Goal: Find specific page/section: Find specific page/section

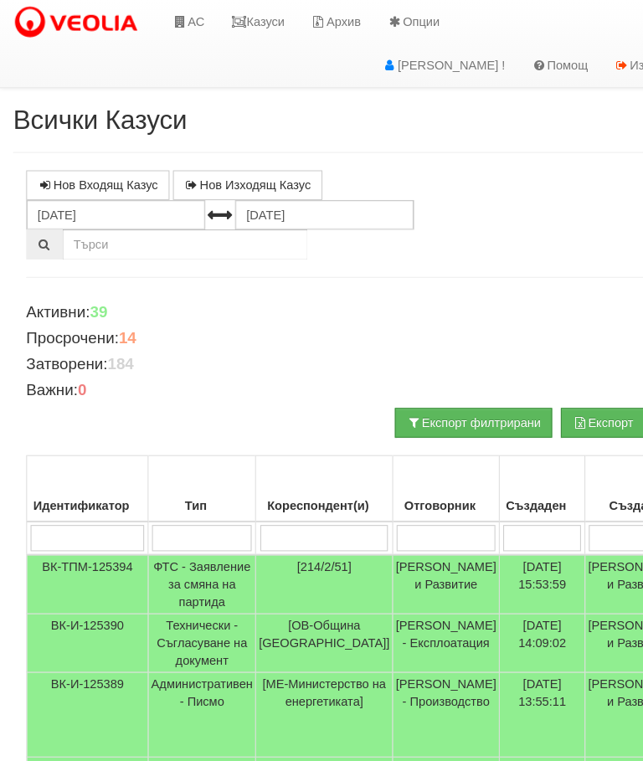
click at [259, 20] on link "Казуси" at bounding box center [247, 21] width 77 height 42
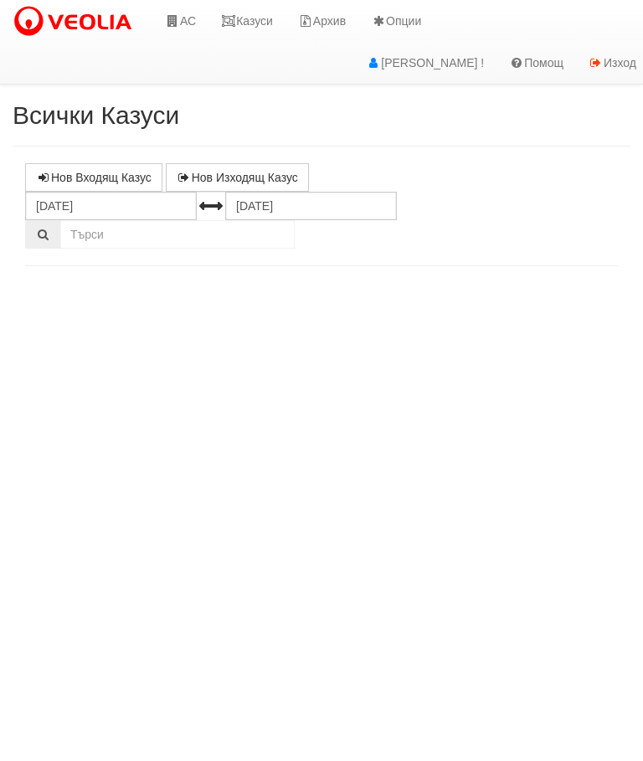
select select "10"
select select "1"
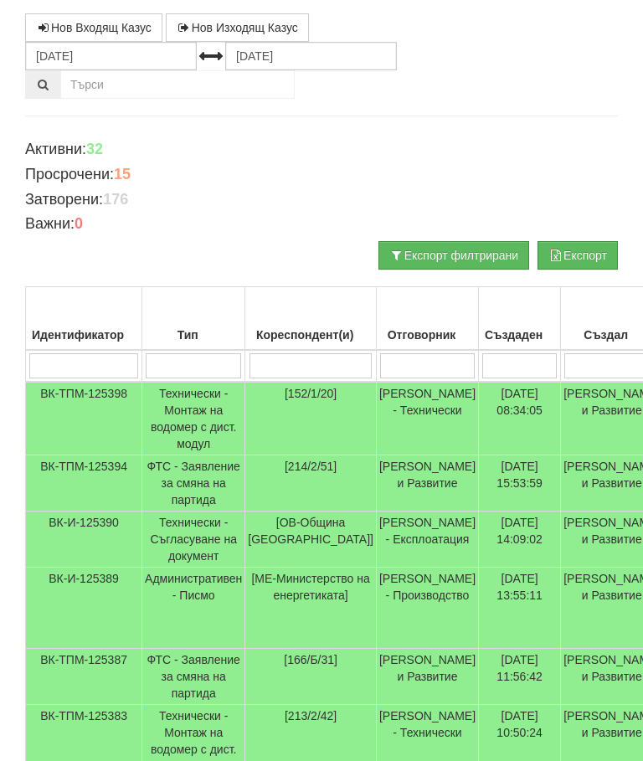
scroll to position [143, 0]
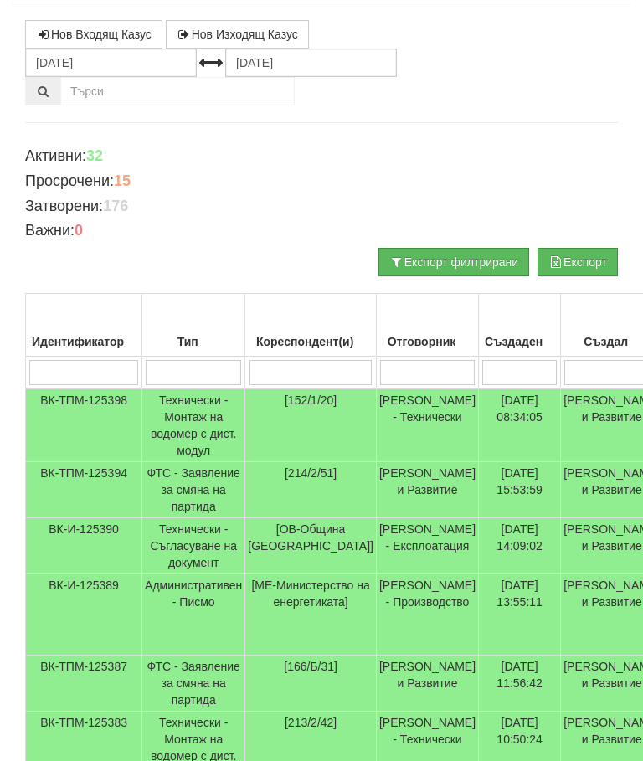
click at [405, 368] on input "search" at bounding box center [427, 372] width 95 height 25
type input "С"
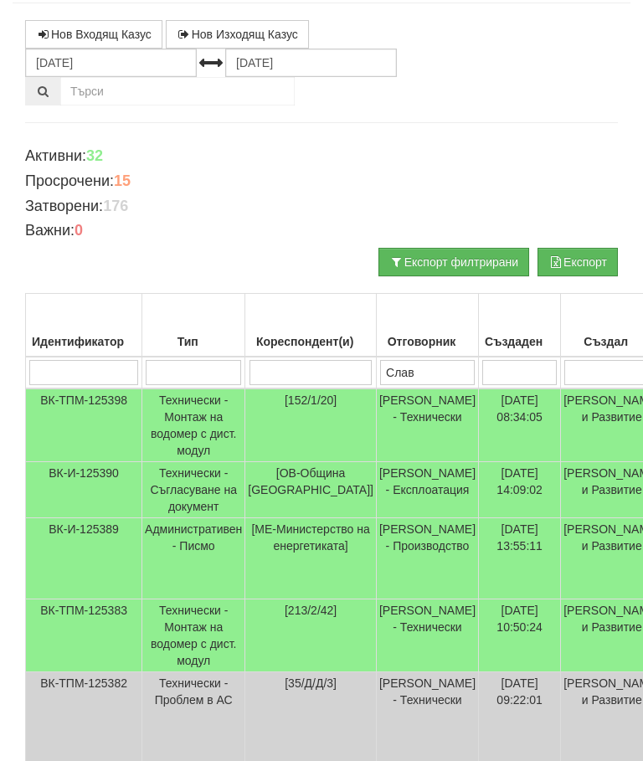
type input "Слави"
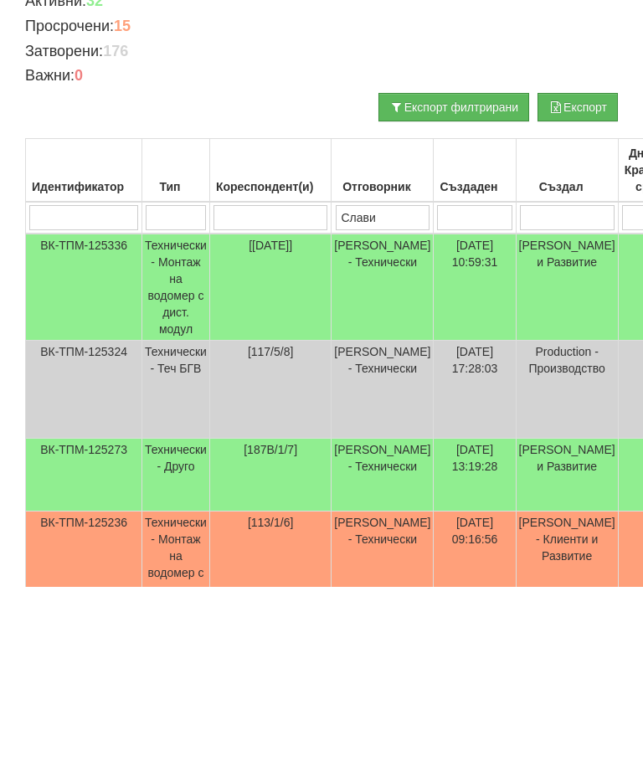
scroll to position [0, 0]
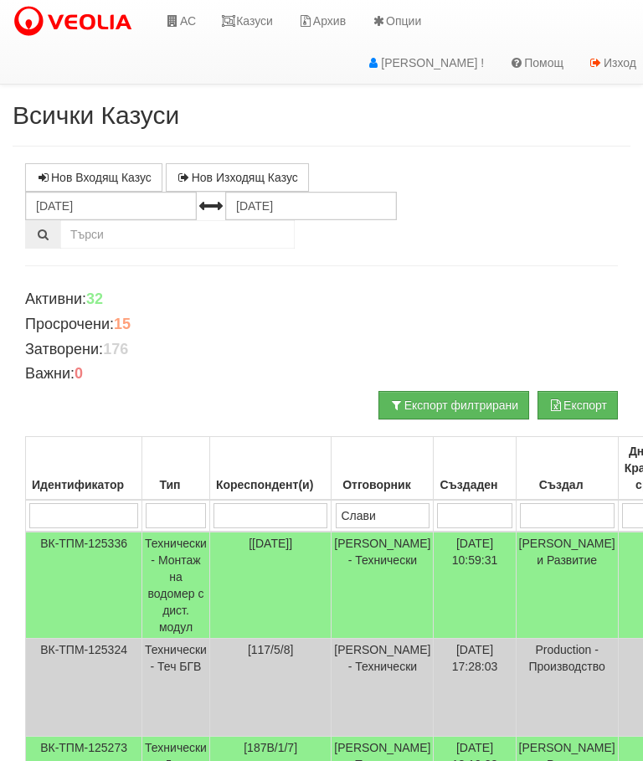
type input "Слави"
click at [255, 20] on link "Казуси" at bounding box center [247, 21] width 77 height 42
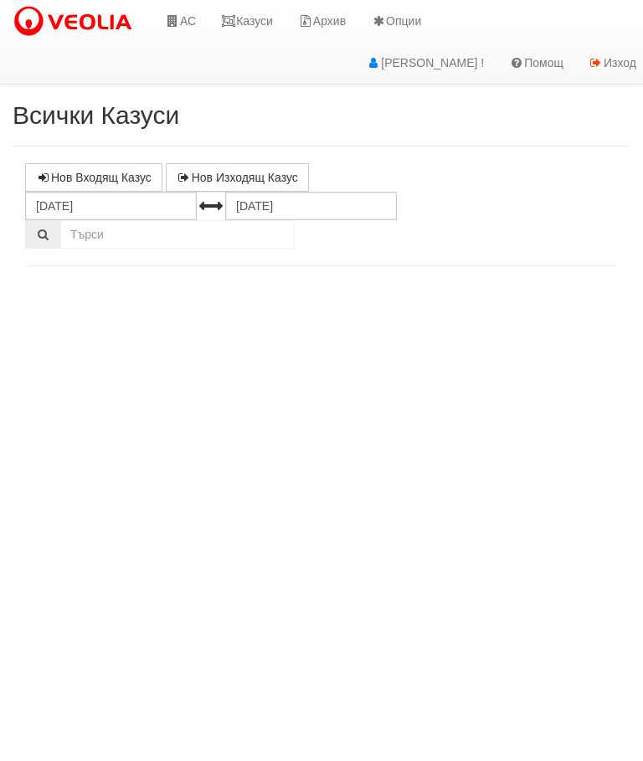
select select "10"
select select "1"
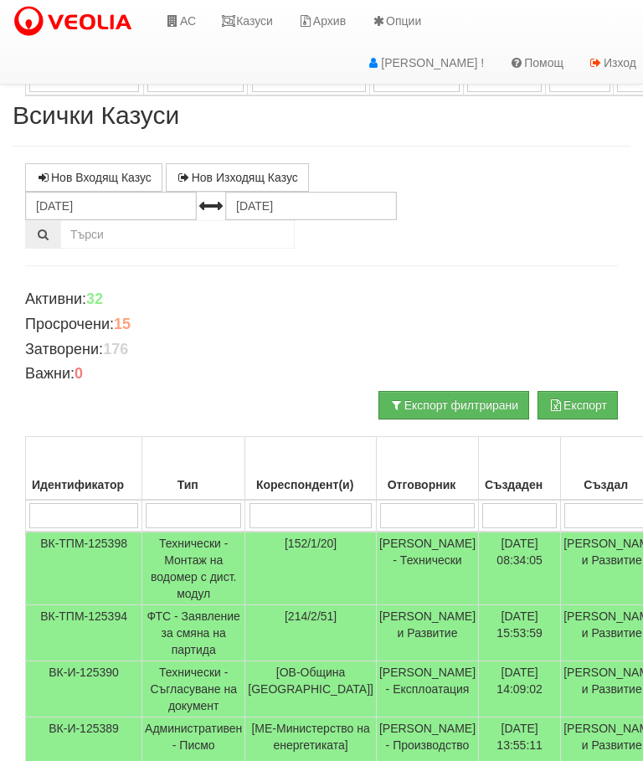
scroll to position [592, 0]
